Goal: Task Accomplishment & Management: Manage account settings

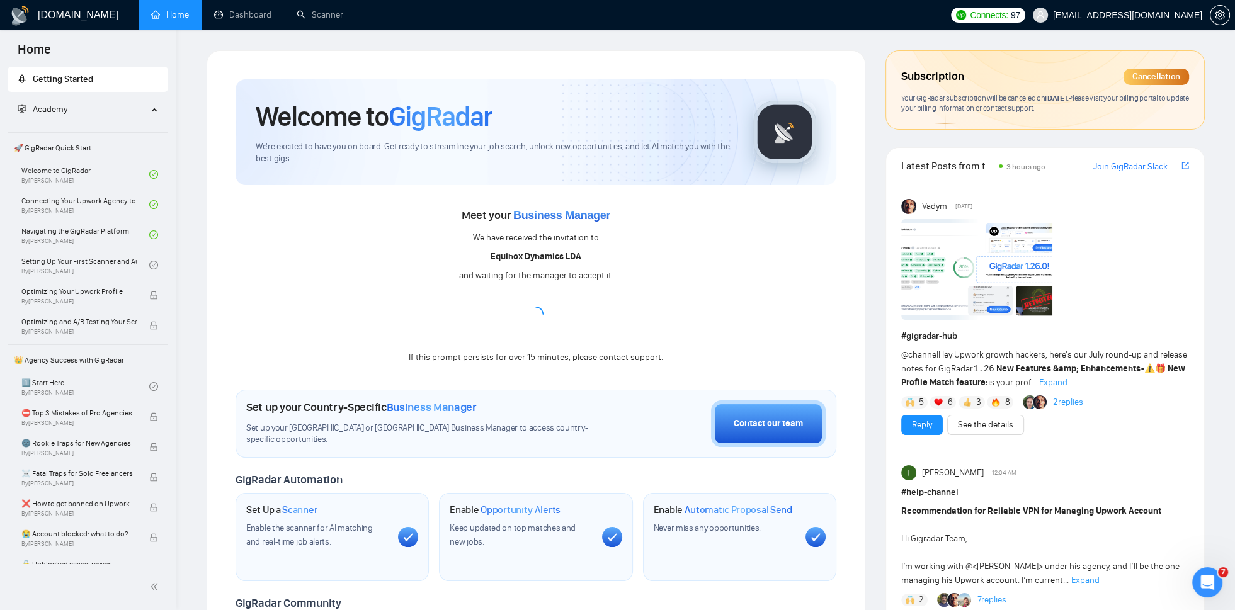
click at [1203, 596] on div "Open Intercom Messenger" at bounding box center [1208, 583] width 42 height 42
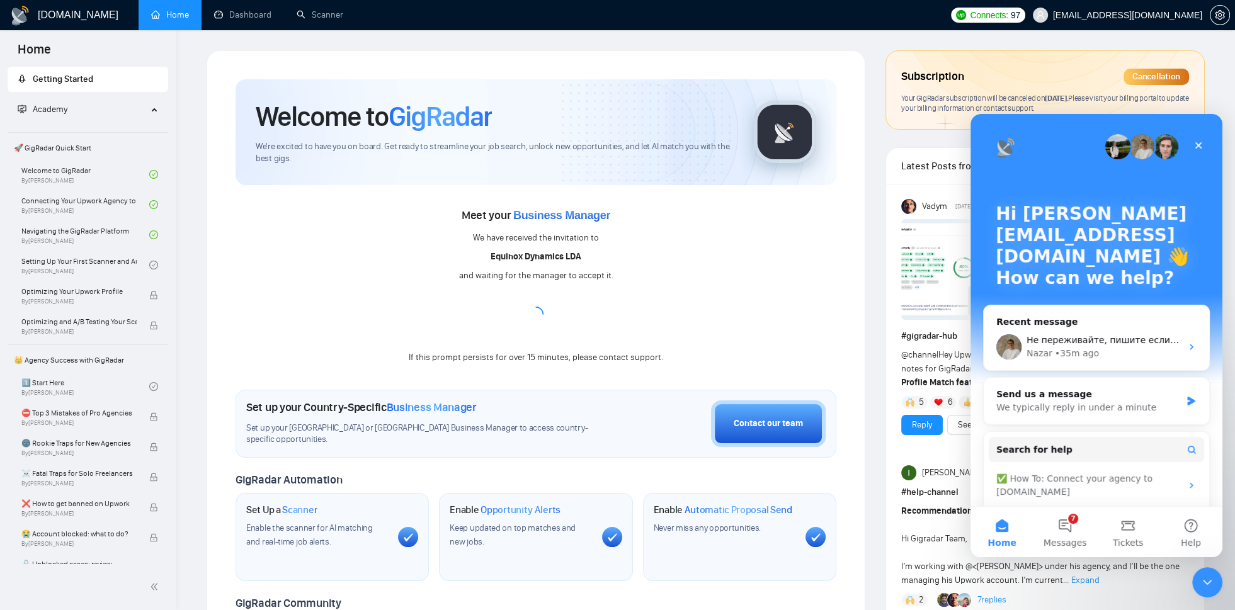
drag, startPoint x: 1084, startPoint y: 94, endPoint x: 1092, endPoint y: 96, distance: 7.8
click at [1068, 96] on span "[DATE] ." at bounding box center [1056, 97] width 23 height 9
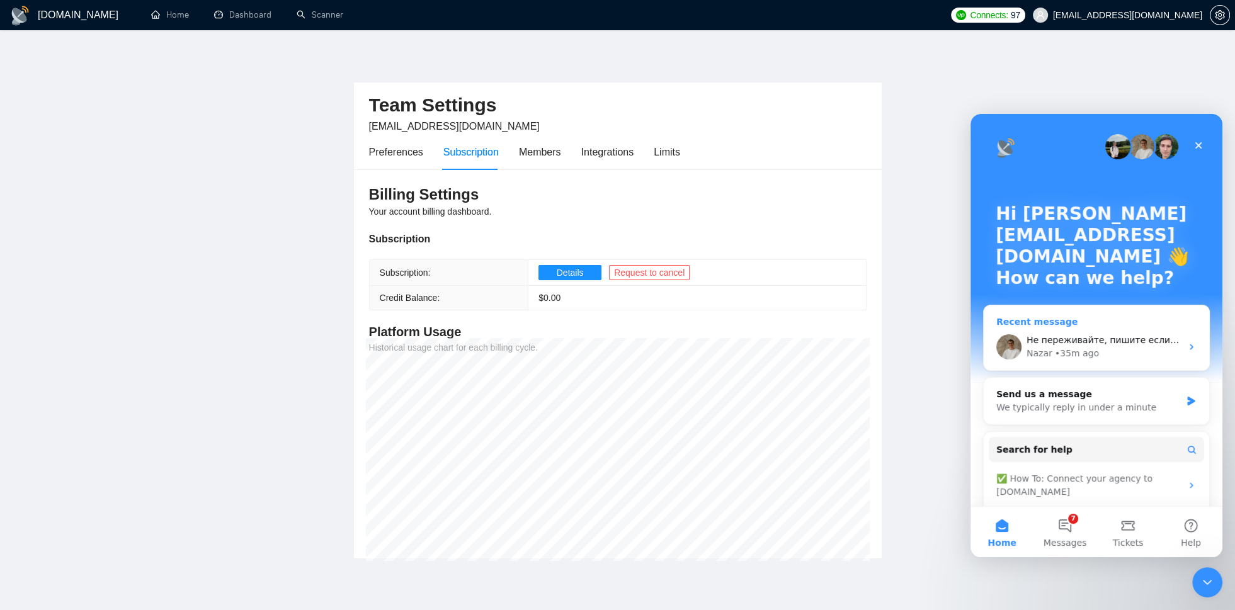
click at [1071, 357] on div "• 35m ago" at bounding box center [1077, 353] width 44 height 13
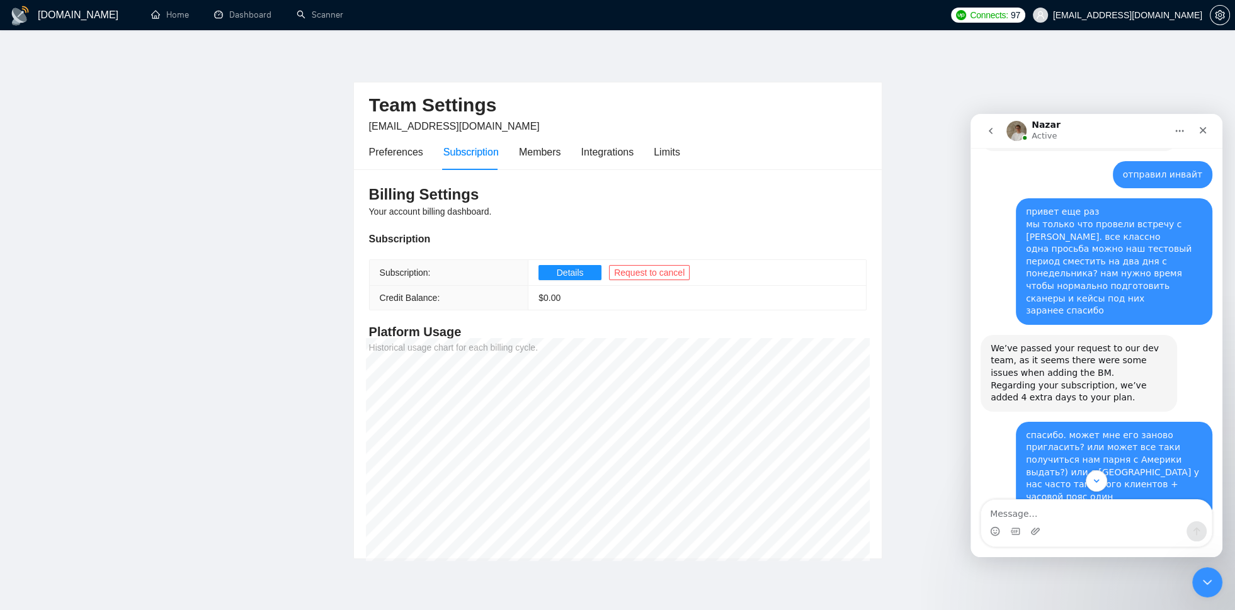
scroll to position [3384, 0]
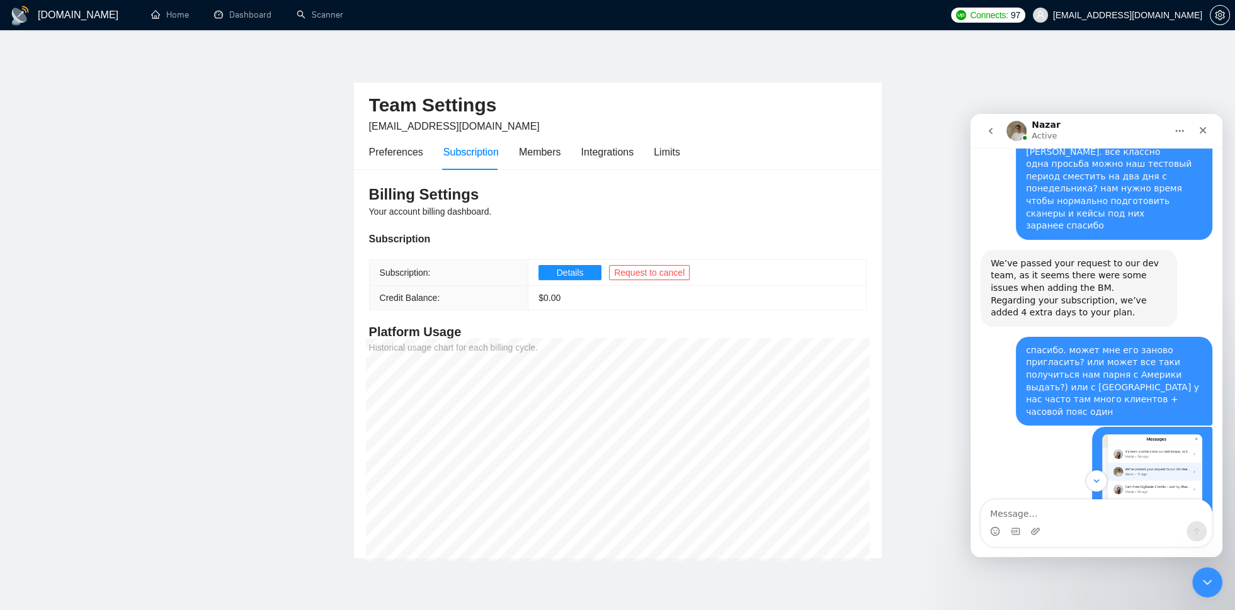
click at [1128, 66] on main "Team Settings [EMAIL_ADDRESS][DOMAIN_NAME] Preferences Subscription Members Int…" at bounding box center [617, 304] width 1195 height 509
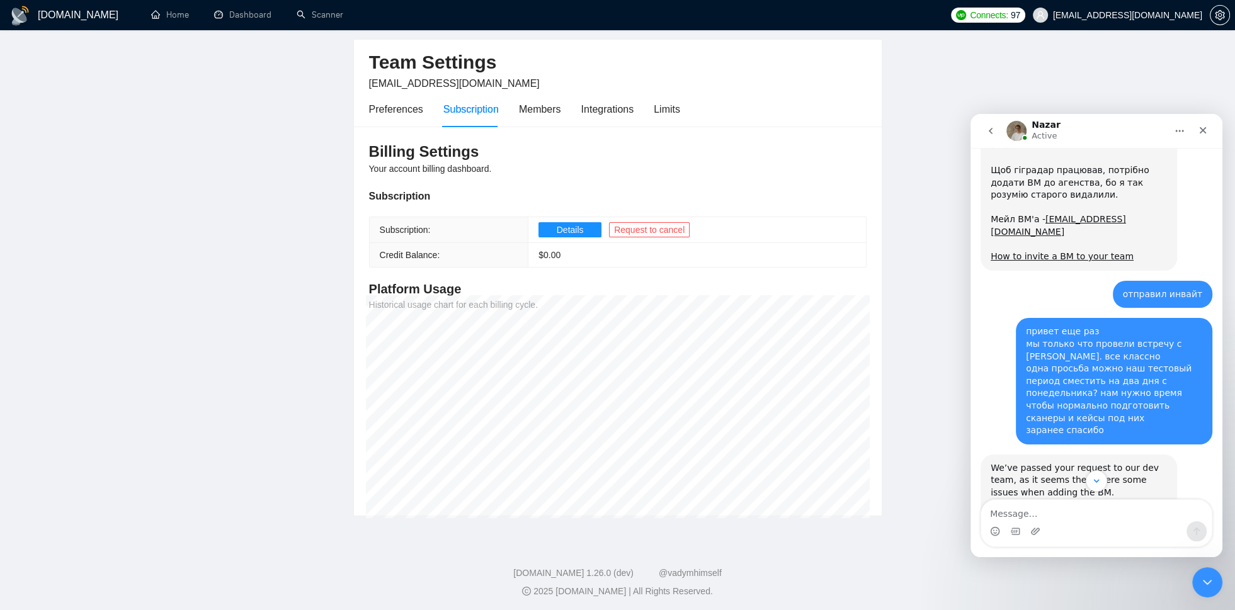
scroll to position [0, 0]
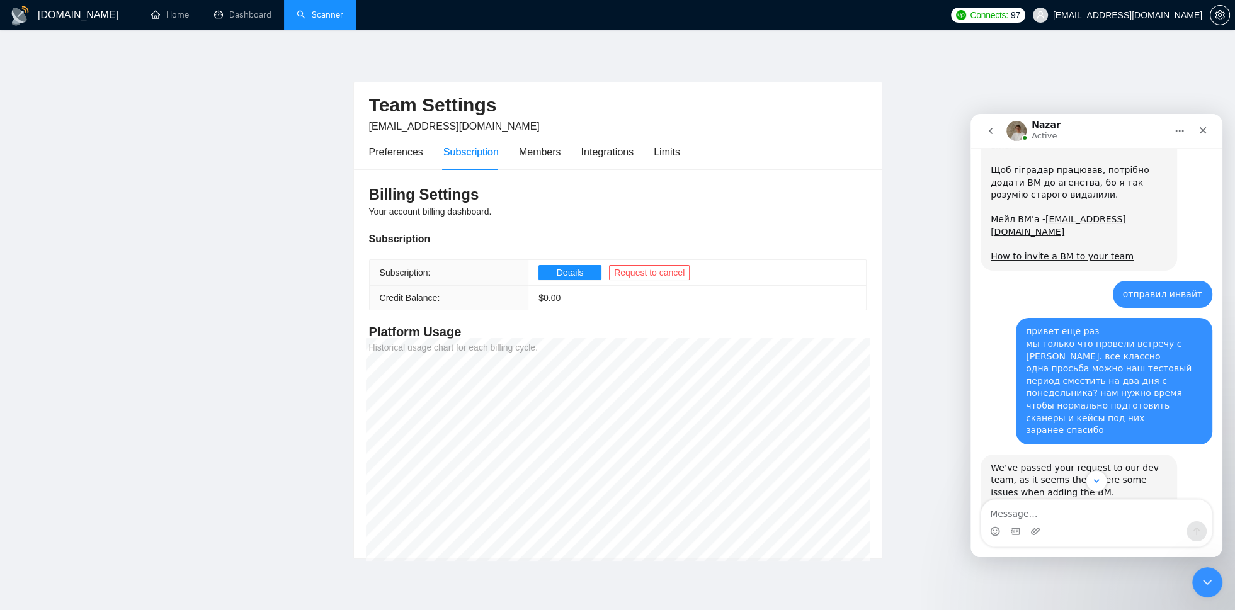
click at [312, 9] on link "Scanner" at bounding box center [320, 14] width 47 height 11
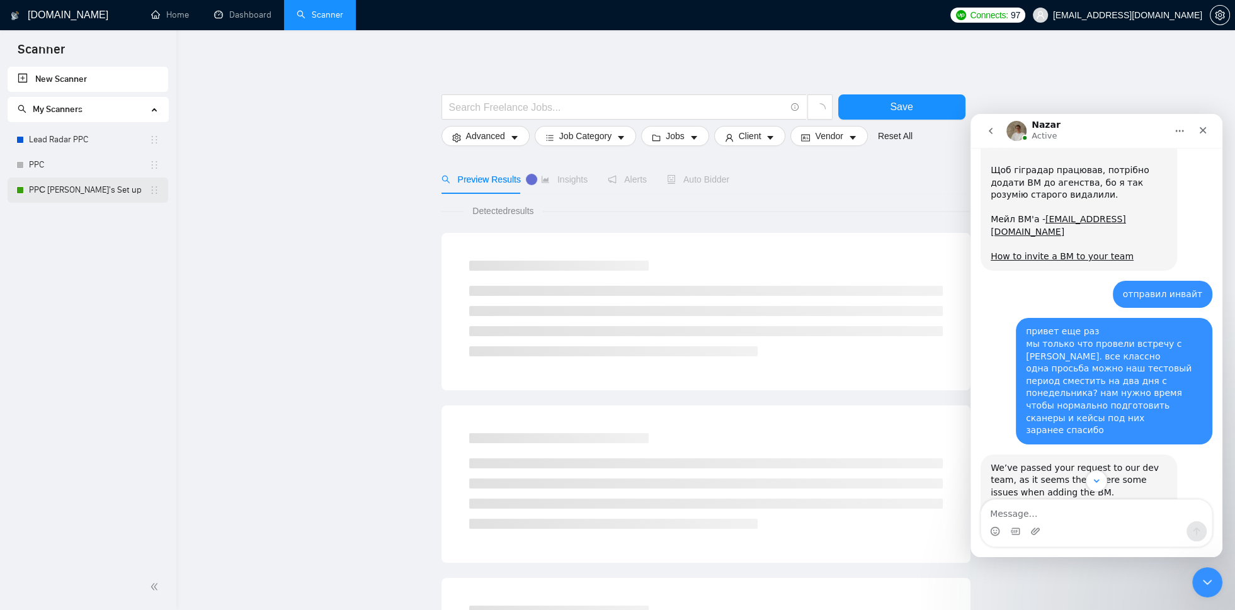
click at [69, 186] on link "PPС [PERSON_NAME]'s Set up" at bounding box center [89, 190] width 120 height 25
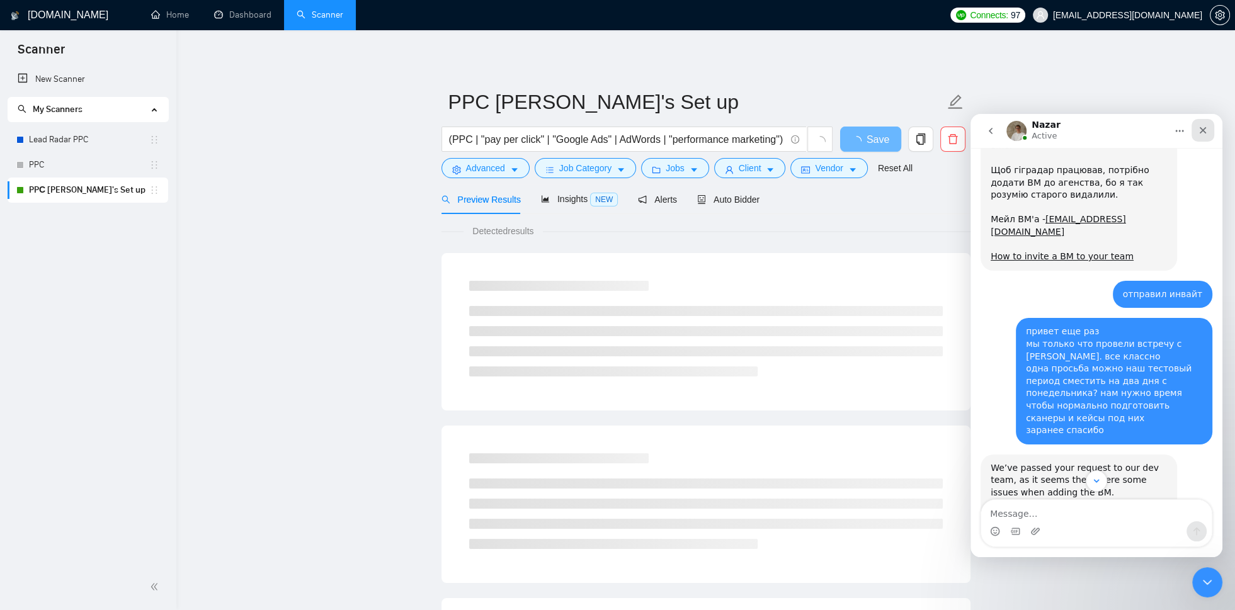
click at [1198, 130] on icon "Close" at bounding box center [1203, 130] width 10 height 10
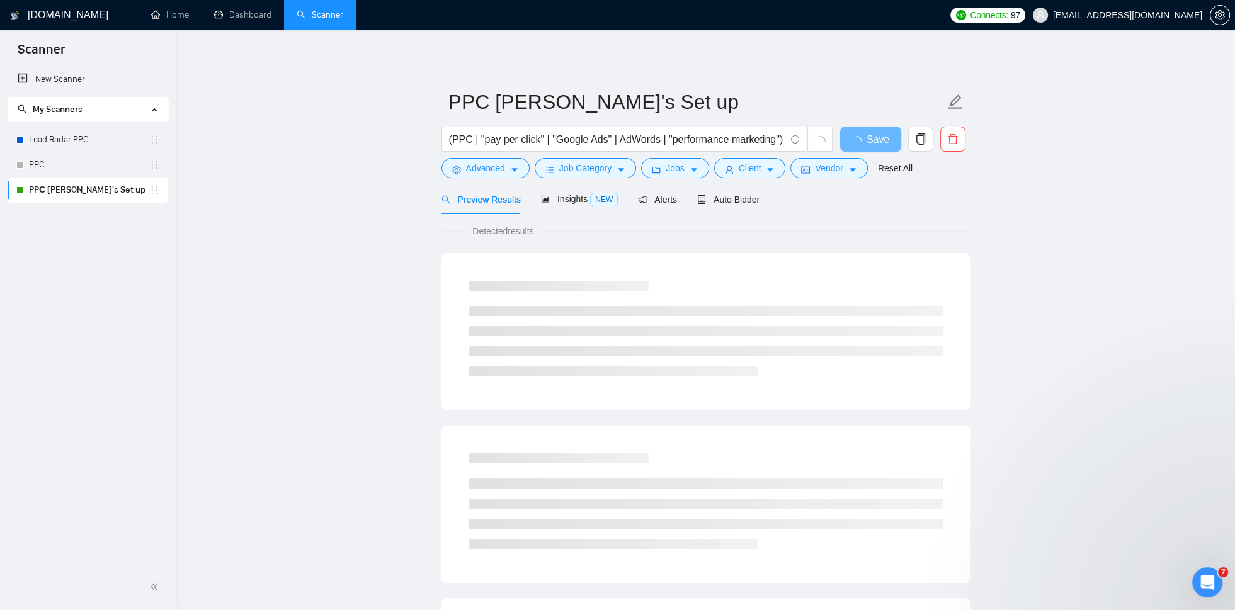
scroll to position [101, 0]
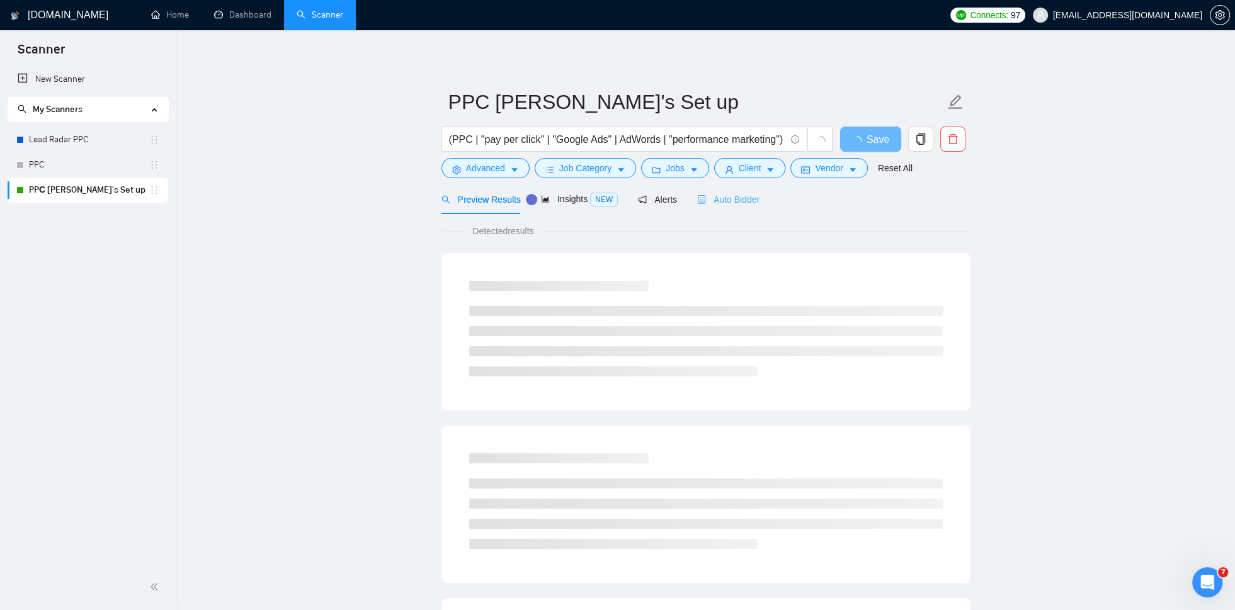
click at [746, 190] on div "Auto Bidder" at bounding box center [728, 200] width 62 height 30
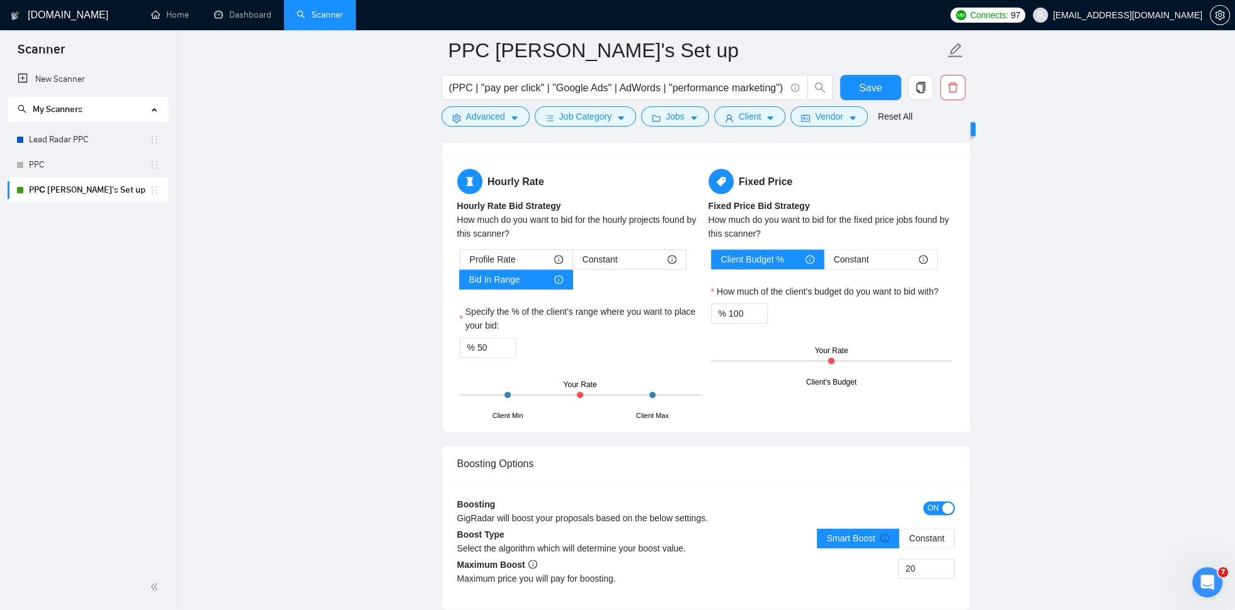
scroll to position [2041, 0]
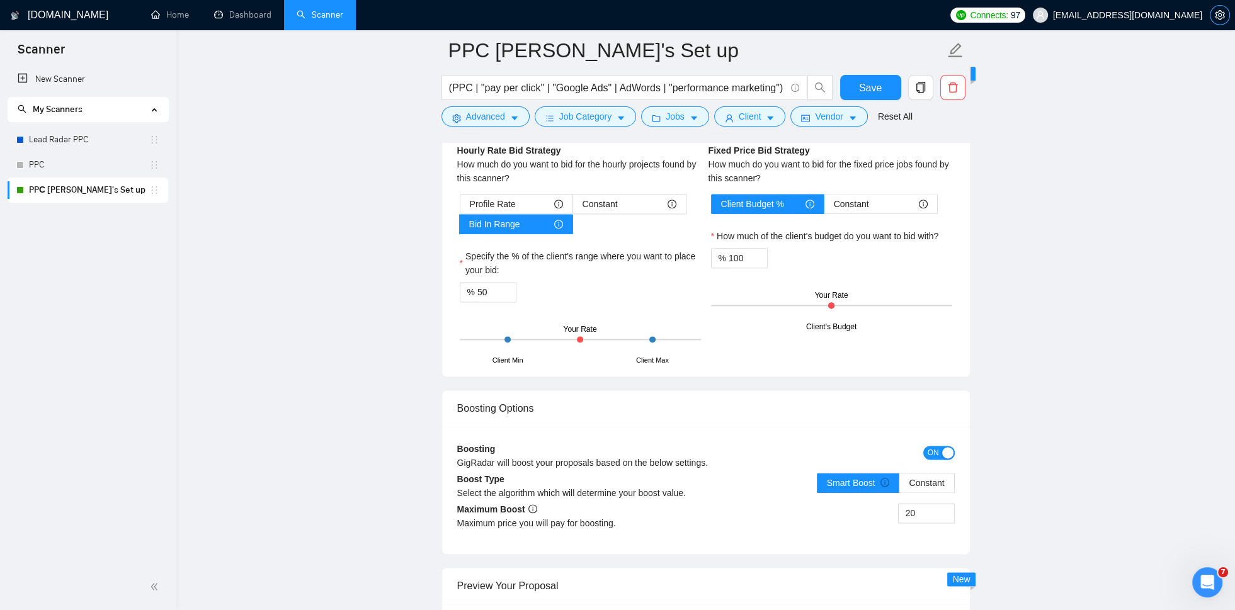
click at [1223, 20] on button "button" at bounding box center [1220, 15] width 20 height 20
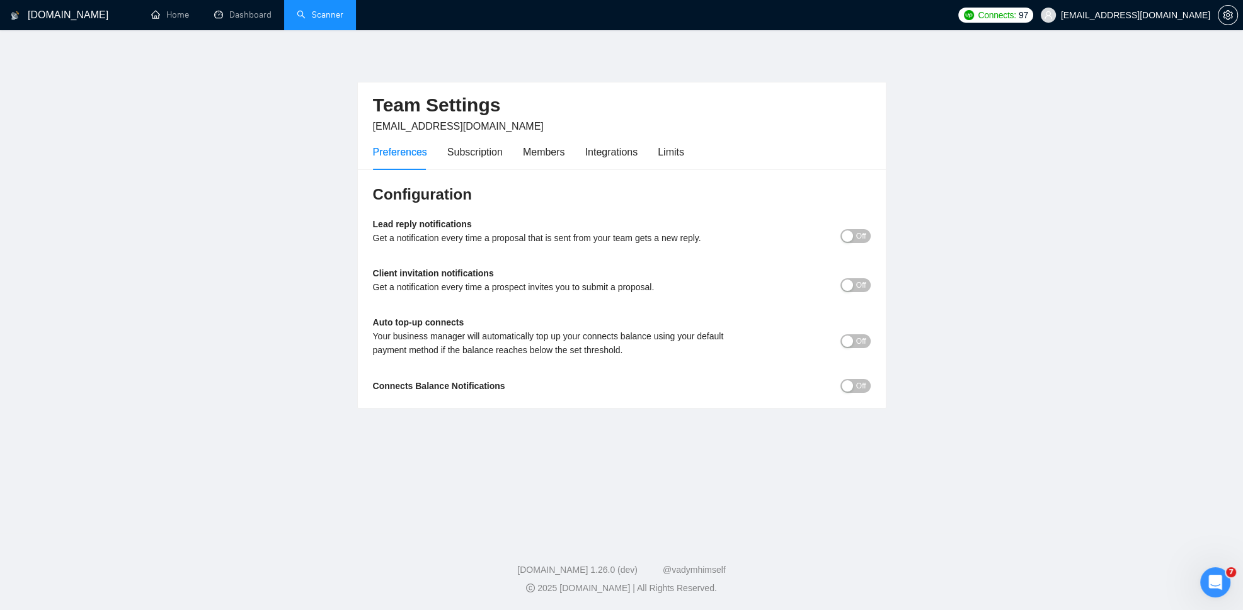
click at [443, 142] on div "Preferences Subscription Members Integrations Limits" at bounding box center [528, 152] width 311 height 36
click at [503, 151] on div "Preferences Subscription Members Integrations Limits" at bounding box center [528, 152] width 311 height 36
click at [496, 152] on div "Subscription" at bounding box center [474, 152] width 55 height 16
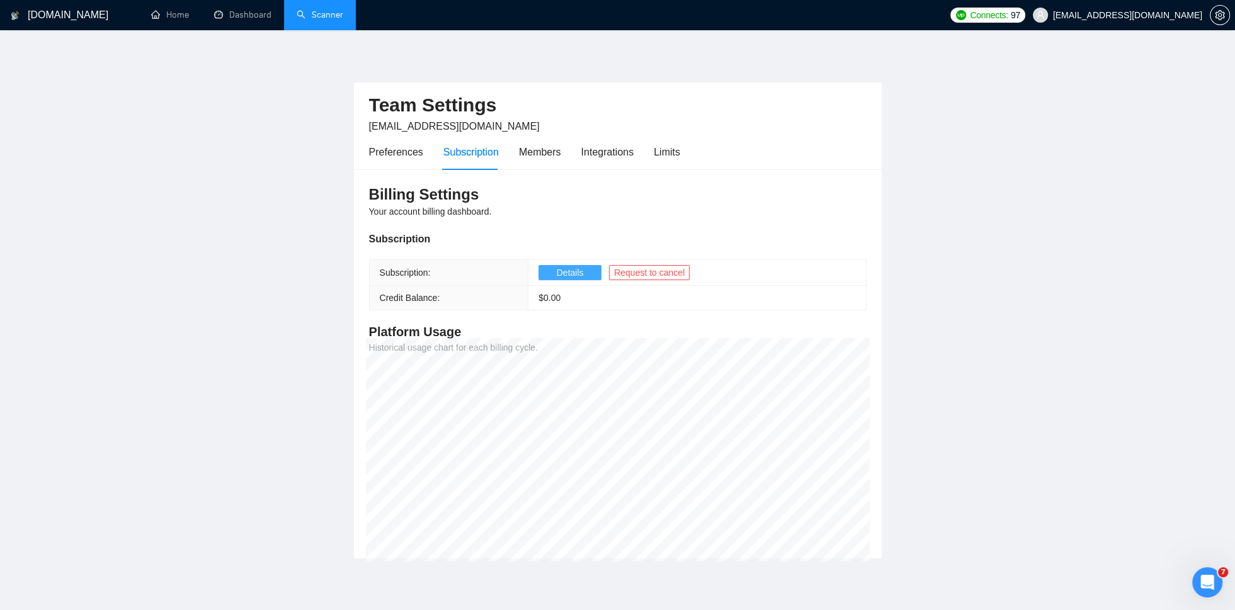
click at [561, 270] on span "Details" at bounding box center [570, 273] width 27 height 14
